Goal: Obtain resource: Obtain resource

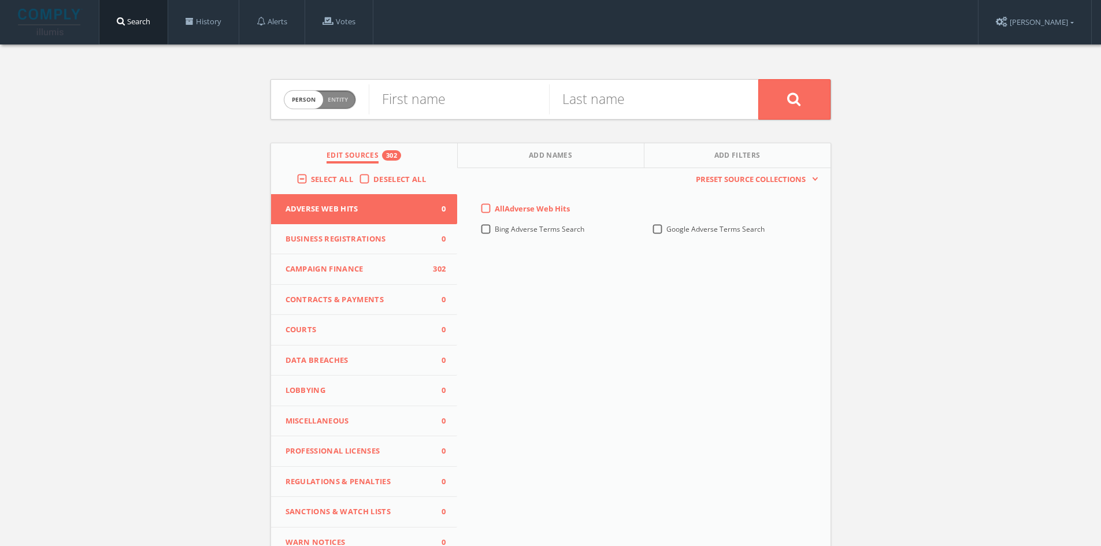
click at [373, 177] on label "Deselect All" at bounding box center [402, 180] width 58 height 12
click at [0, 0] on input "Deselect All" at bounding box center [0, 0] width 0 height 0
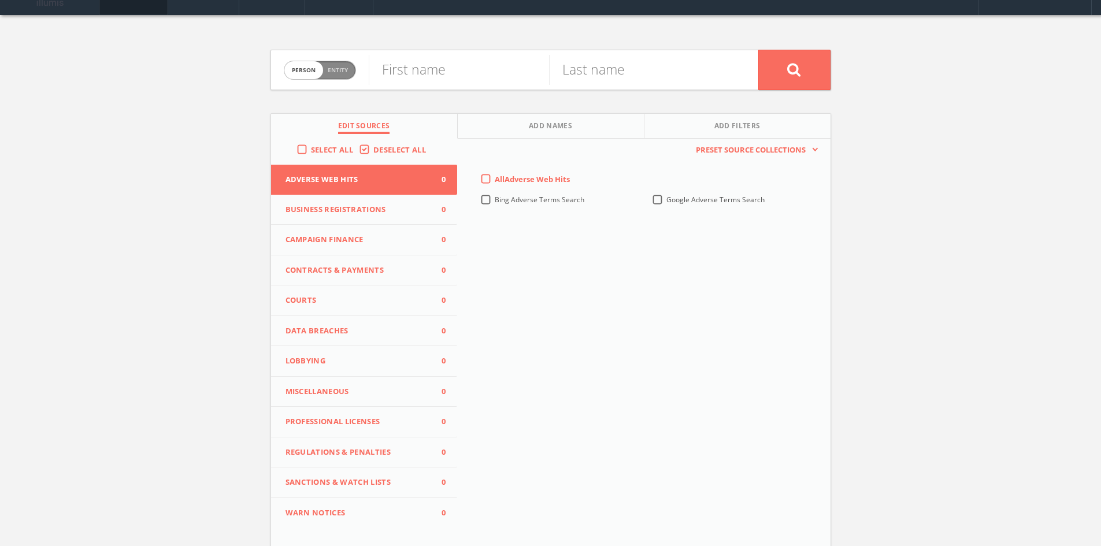
scroll to position [58, 0]
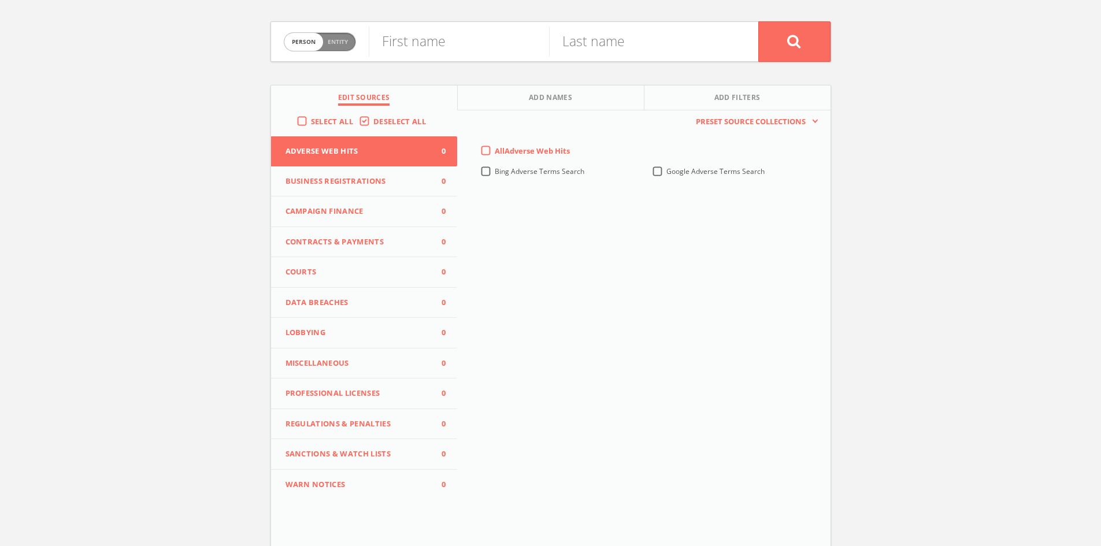
click at [392, 222] on button "Campaign Finance 0" at bounding box center [364, 211] width 187 height 31
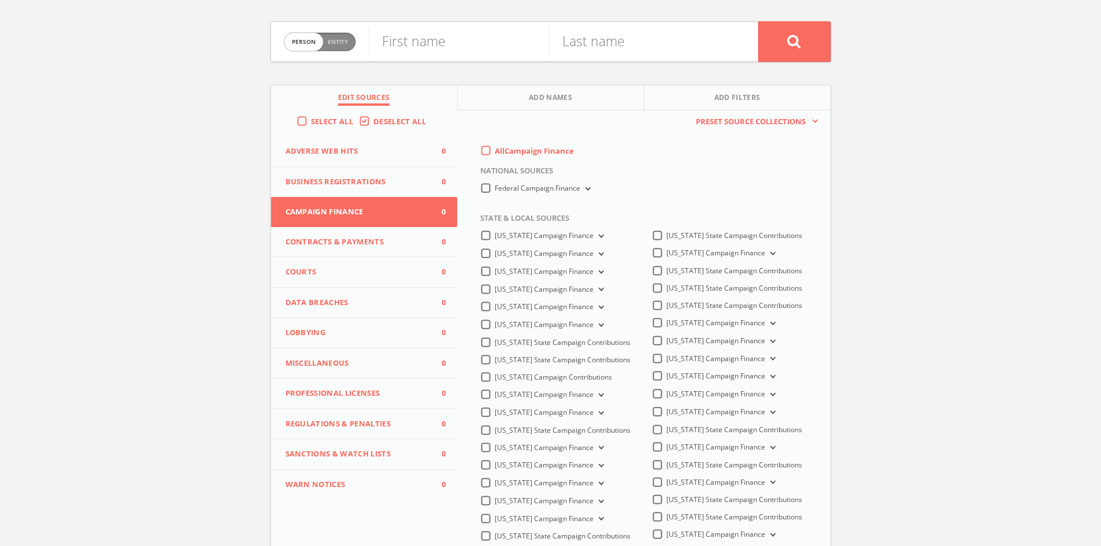
click at [495, 147] on label "All Campaign Finance" at bounding box center [534, 152] width 79 height 12
click at [0, 0] on Finance-all-0 "All Campaign Finance" at bounding box center [0, 0] width 0 height 0
click at [495, 187] on label "Federal Campaign Finance" at bounding box center [544, 188] width 98 height 11
click at [0, 0] on Finance-all "Federal Campaign Finance" at bounding box center [0, 0] width 0 height 0
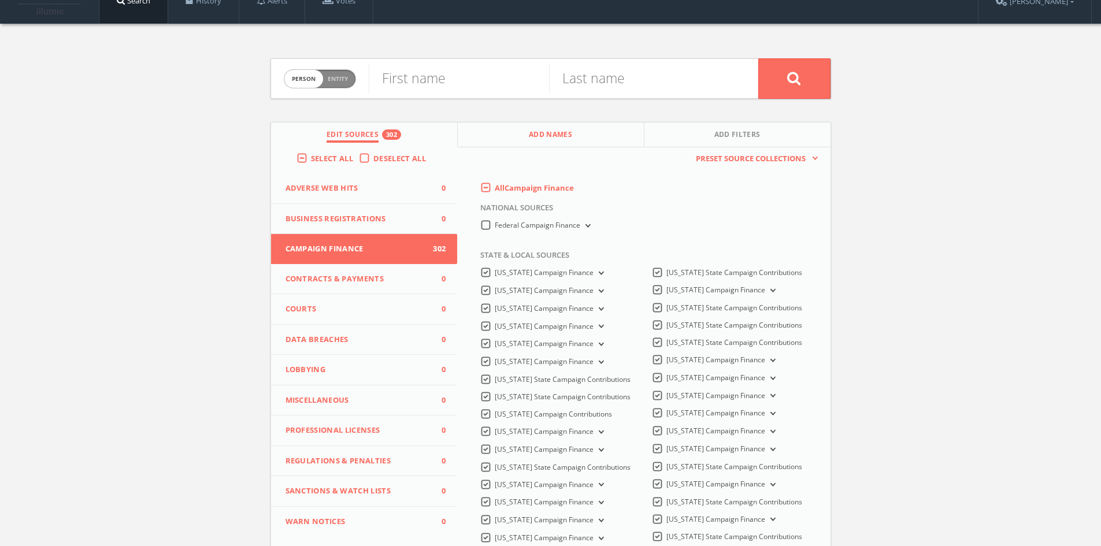
scroll to position [0, 0]
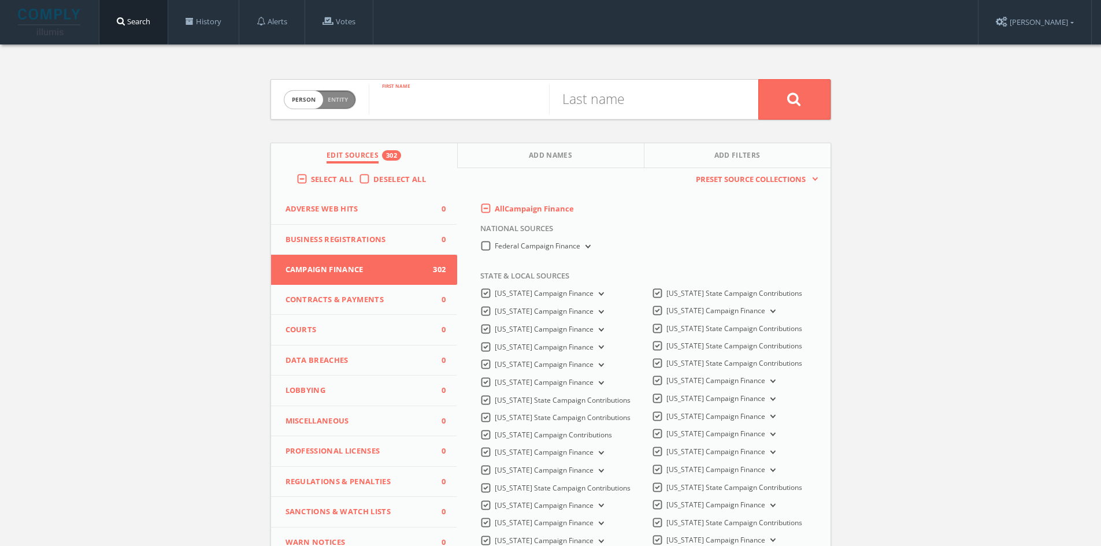
click at [463, 98] on input "text" at bounding box center [459, 99] width 180 height 30
type input "[PERSON_NAME]"
click at [593, 101] on input "text" at bounding box center [639, 99] width 180 height 30
type input "[PERSON_NAME]"
click at [803, 98] on button at bounding box center [794, 99] width 72 height 40
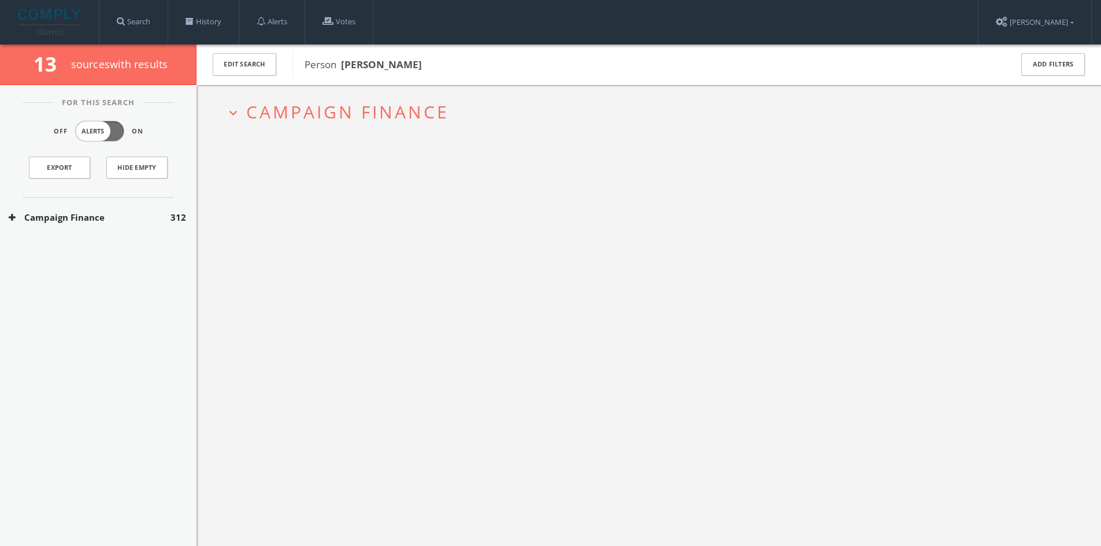
click at [288, 113] on span "Campaign Finance" at bounding box center [347, 112] width 203 height 24
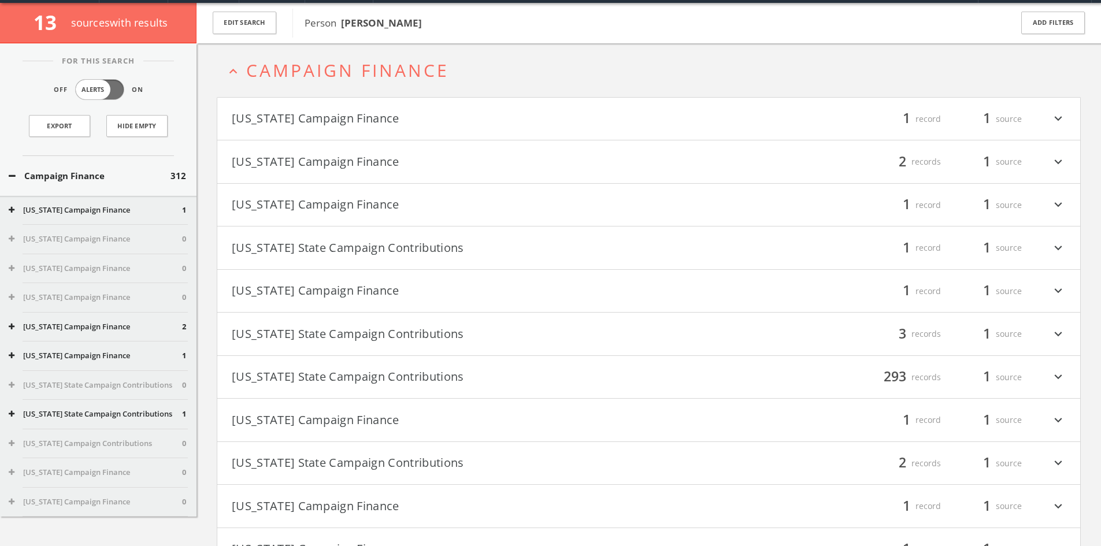
scroll to position [44, 0]
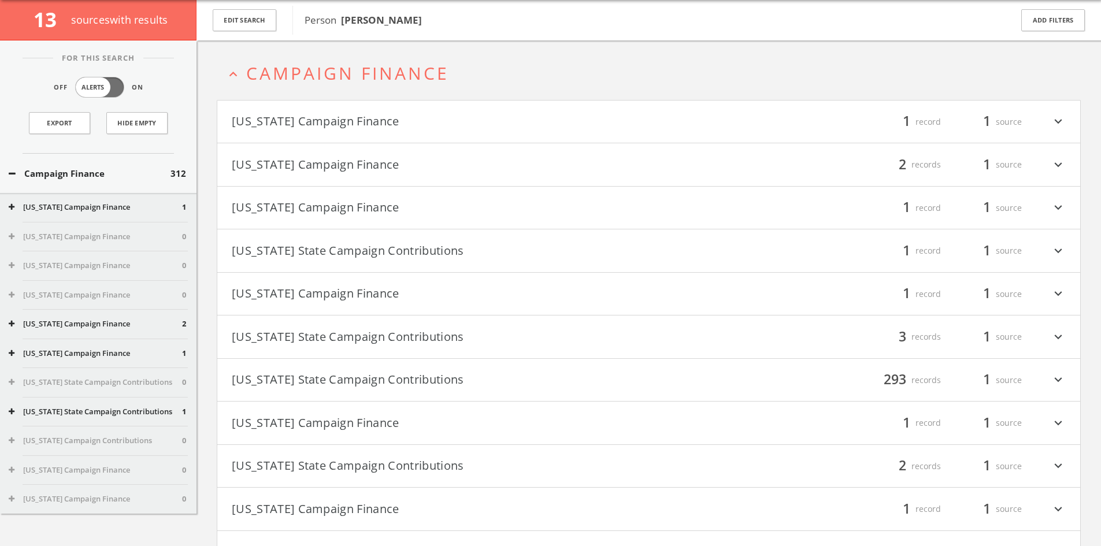
click at [1065, 120] on h4 "[US_STATE] Campaign Finance filter_list 1 record 1 source expand_more" at bounding box center [648, 122] width 863 height 43
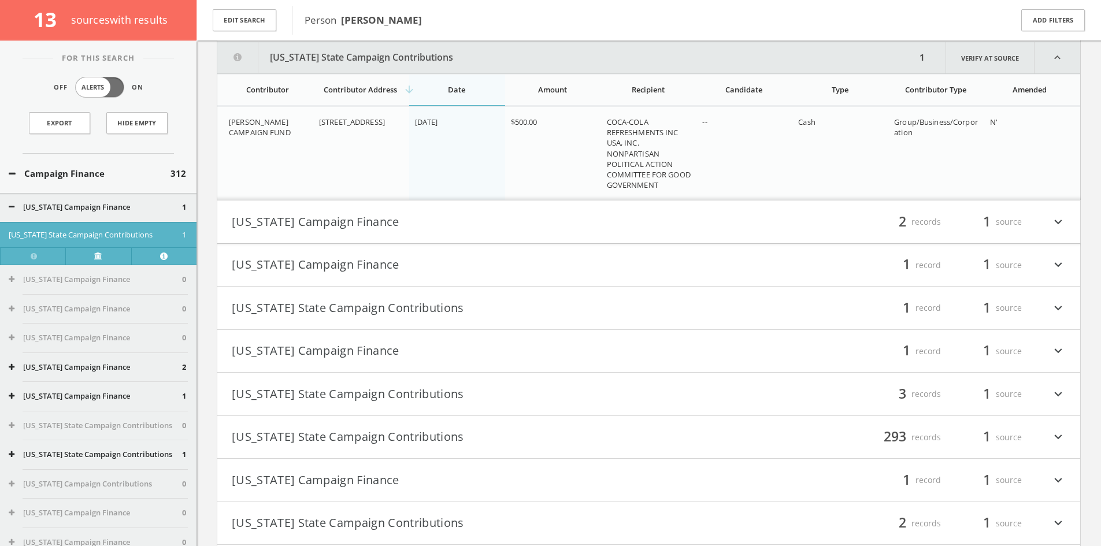
scroll to position [147, 0]
click at [1056, 220] on icon "expand_more" at bounding box center [1058, 221] width 15 height 20
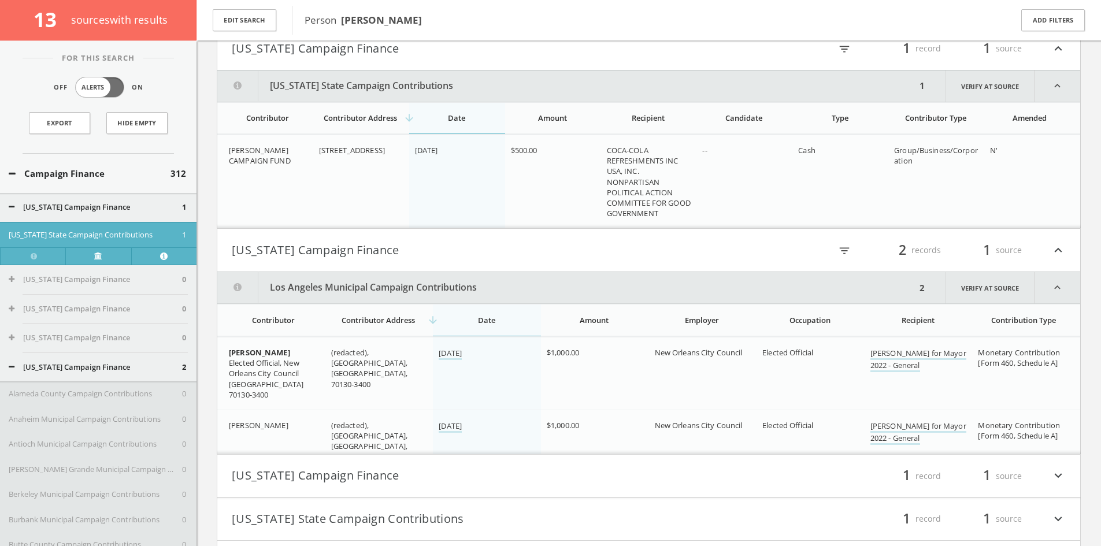
scroll to position [0, 0]
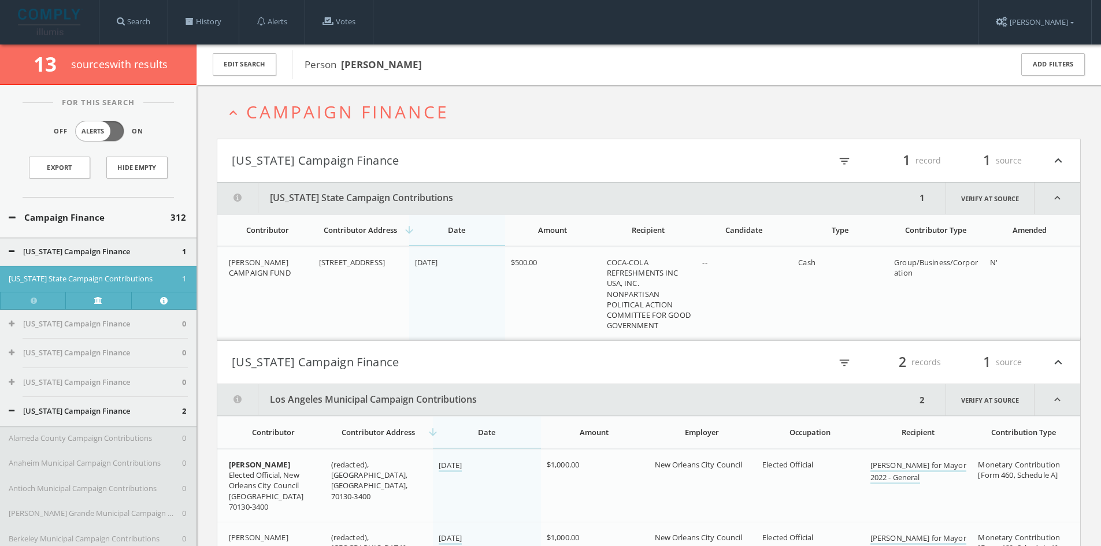
click at [1057, 351] on h4 "[US_STATE] Campaign Finance filter_list 2 records 1 source expand_less" at bounding box center [648, 362] width 863 height 43
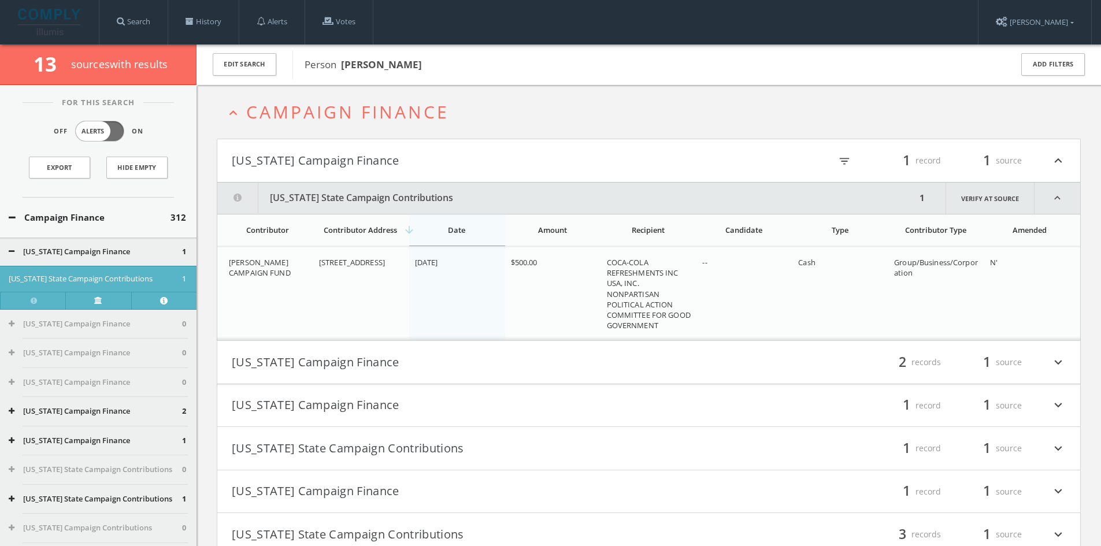
click at [1066, 153] on h4 "[US_STATE] Campaign Finance filter_list 1 record 1 source expand_less" at bounding box center [648, 160] width 863 height 43
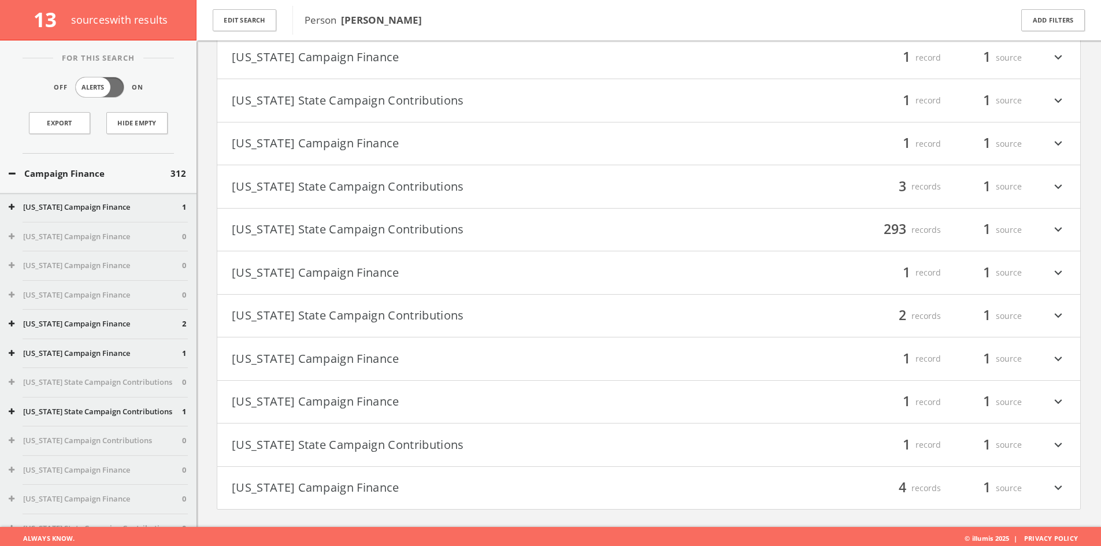
scroll to position [199, 0]
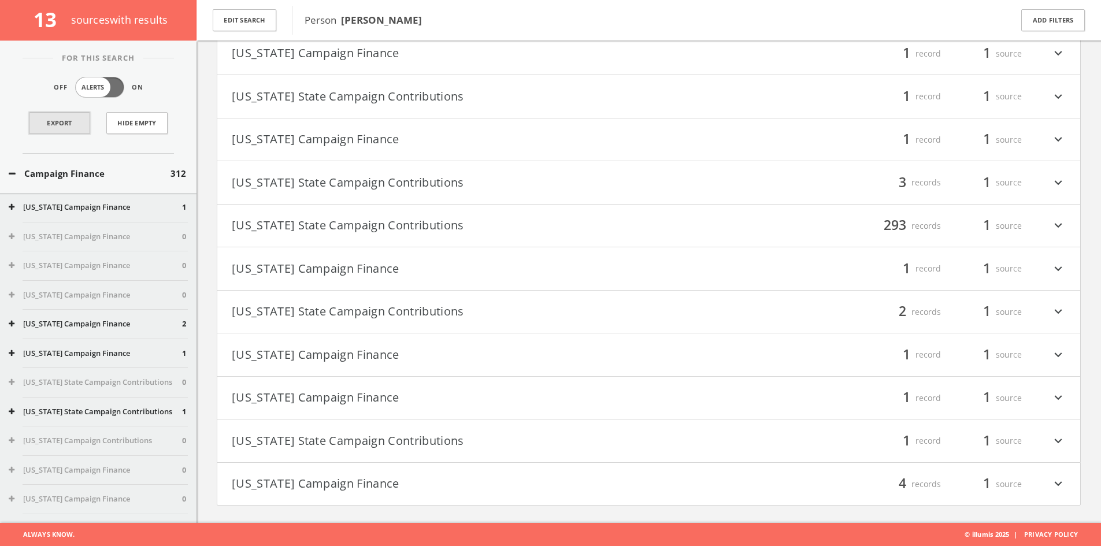
click at [67, 120] on link "Export" at bounding box center [59, 123] width 61 height 22
